Goal: Task Accomplishment & Management: Complete application form

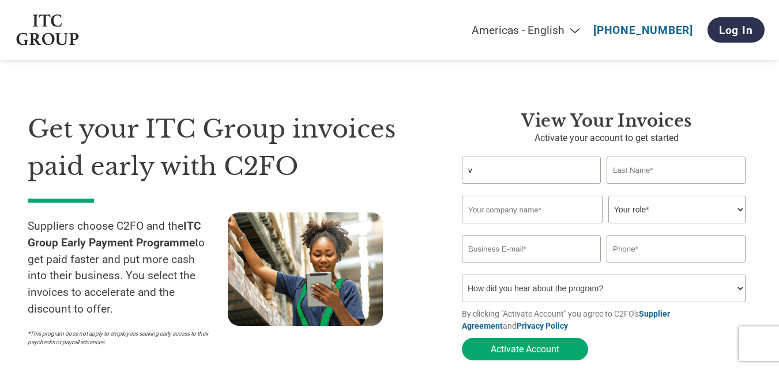
select select "en-[GEOGRAPHIC_DATA]"
type input "Vikas"
click at [692, 168] on input "text" at bounding box center [675, 170] width 139 height 27
type input "Sinha"
click at [546, 215] on input "text" at bounding box center [532, 210] width 141 height 28
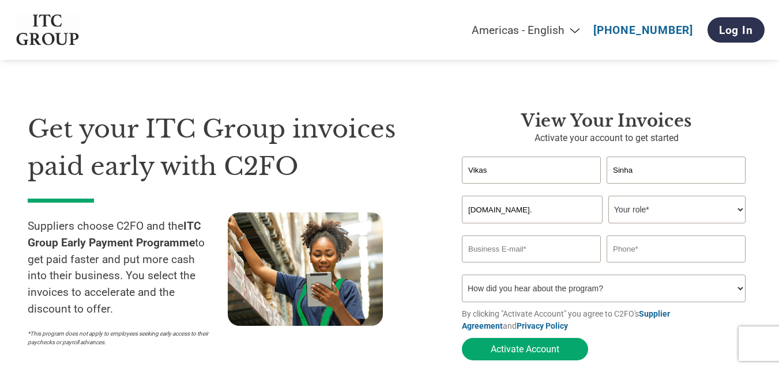
type input "[DOMAIN_NAME]."
click at [738, 210] on select "Your role* CFO Controller Credit Manager Finance Director Treasurer CEO Preside…" at bounding box center [676, 210] width 137 height 28
select select "OTHER"
click at [608, 197] on select "Your role* CFO Controller Credit Manager Finance Director Treasurer CEO Preside…" at bounding box center [676, 210] width 137 height 28
click at [512, 254] on input "email" at bounding box center [531, 249] width 139 height 27
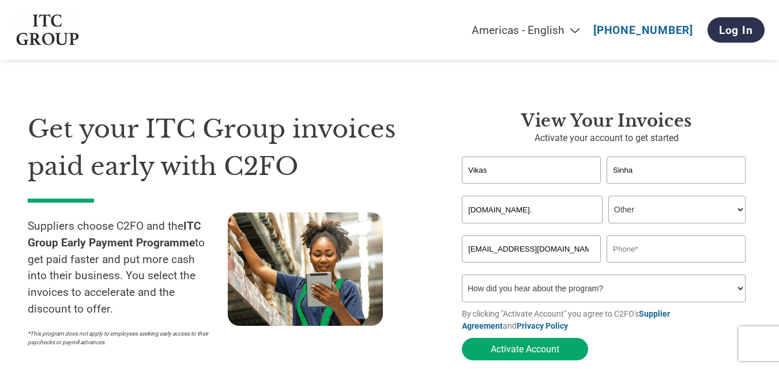
type input "[EMAIL_ADDRESS][DOMAIN_NAME]"
click at [644, 253] on input "text" at bounding box center [675, 249] width 139 height 27
type input "8889912017"
click at [739, 290] on select "How did you hear about the program? Received a letter Email Social Media Online…" at bounding box center [604, 289] width 284 height 28
select select "Email"
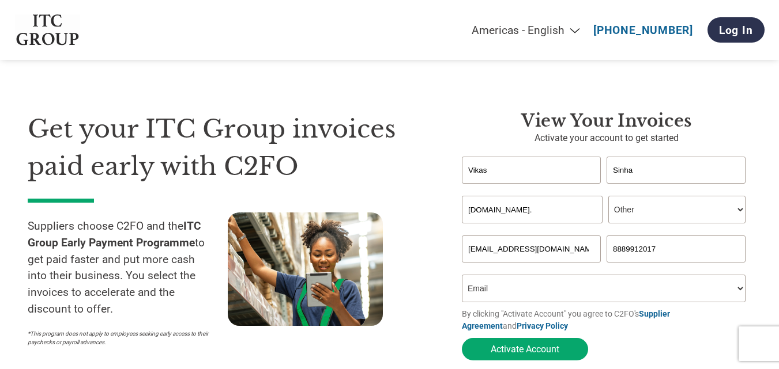
click at [462, 278] on select "How did you hear about the program? Received a letter Email Social Media Online…" at bounding box center [604, 289] width 284 height 28
click at [545, 354] on button "Activate Account" at bounding box center [525, 349] width 126 height 22
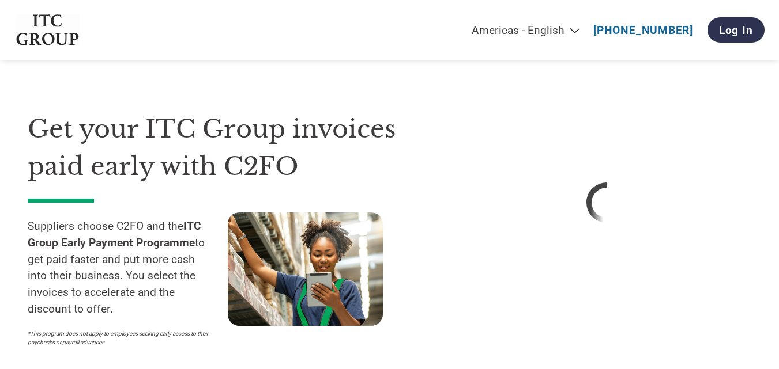
select select "en-[GEOGRAPHIC_DATA]"
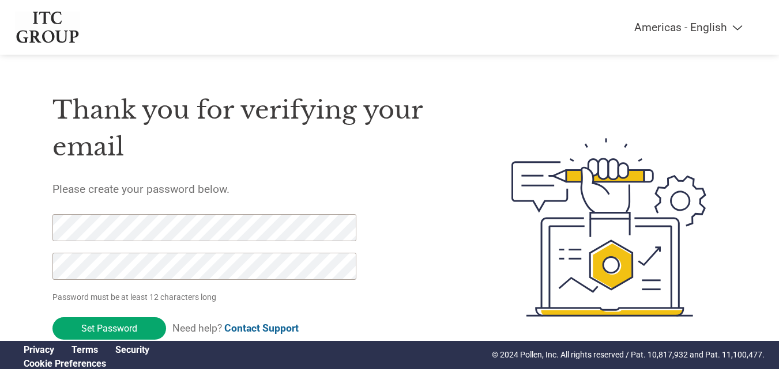
select select "en-[GEOGRAPHIC_DATA]"
click at [137, 330] on input "Set Password" at bounding box center [109, 329] width 114 height 22
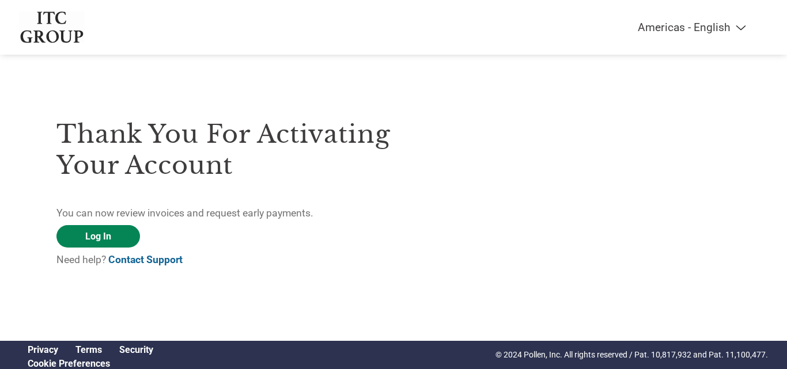
click at [117, 237] on link "Log In" at bounding box center [98, 236] width 84 height 22
